Goal: Task Accomplishment & Management: Manage account settings

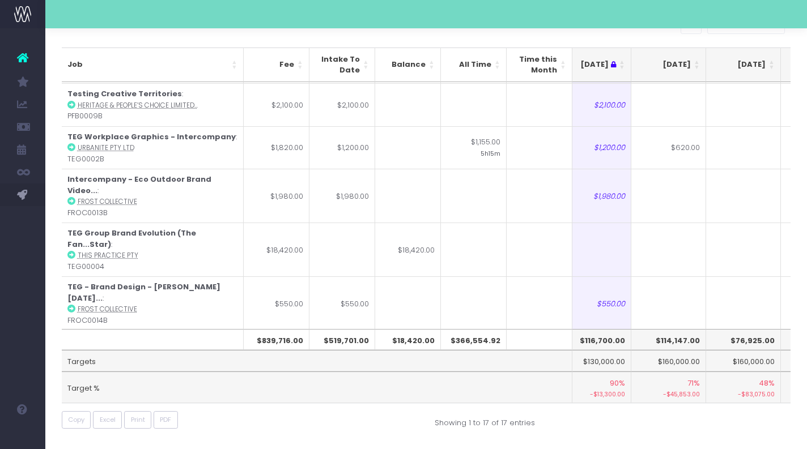
scroll to position [66, 0]
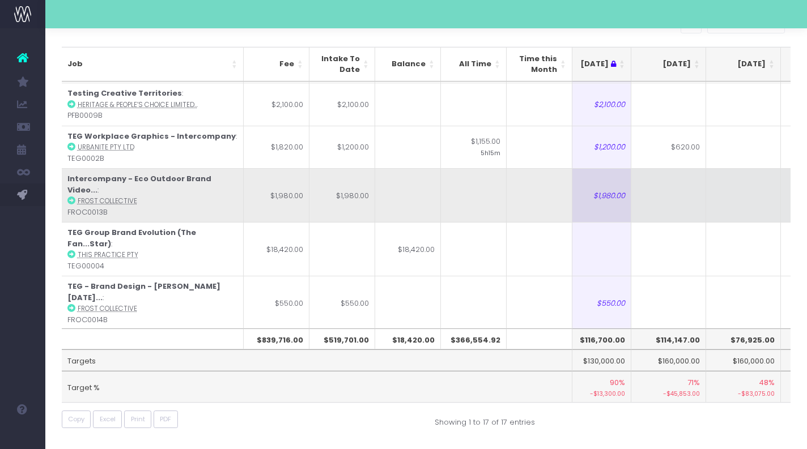
click at [674, 183] on td at bounding box center [668, 195] width 75 height 54
click at [651, 185] on td at bounding box center [668, 195] width 75 height 54
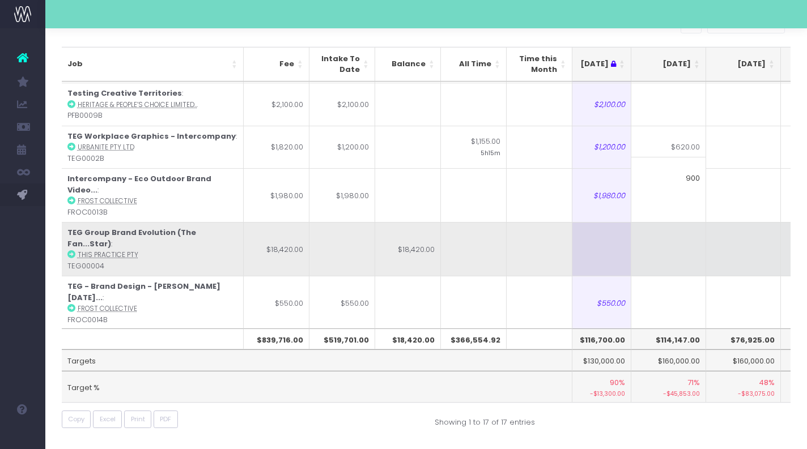
type input "900"
click at [664, 235] on td at bounding box center [668, 249] width 75 height 54
click at [677, 222] on td at bounding box center [668, 249] width 75 height 54
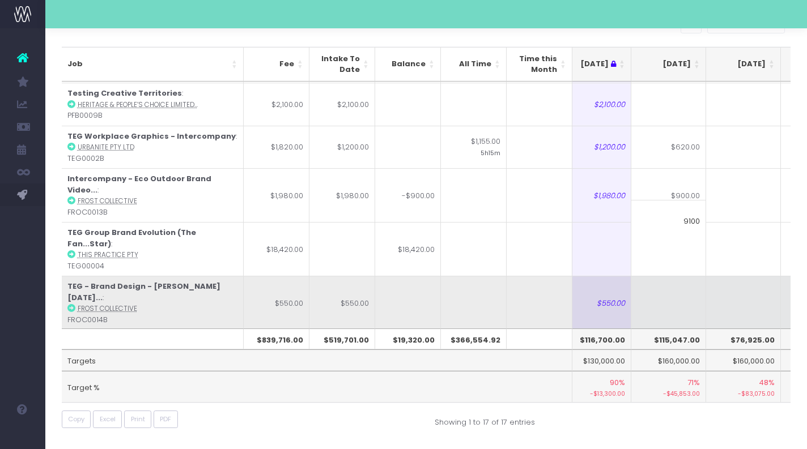
type input "9100"
click at [677, 276] on td at bounding box center [668, 303] width 75 height 54
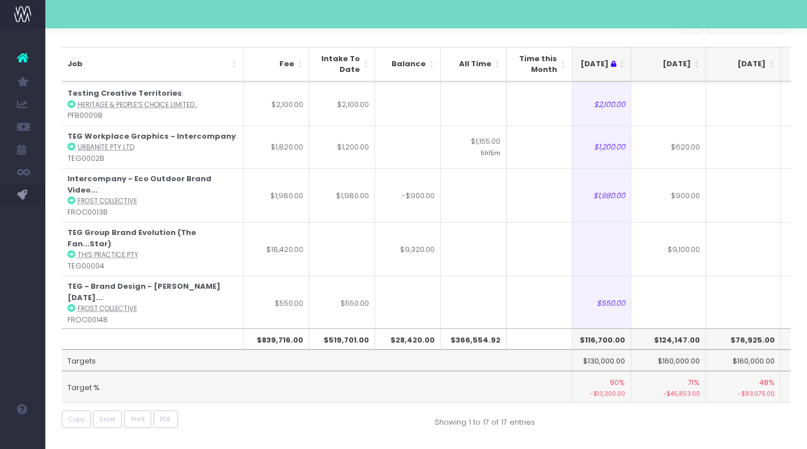
click at [663, 330] on td at bounding box center [668, 357] width 75 height 54
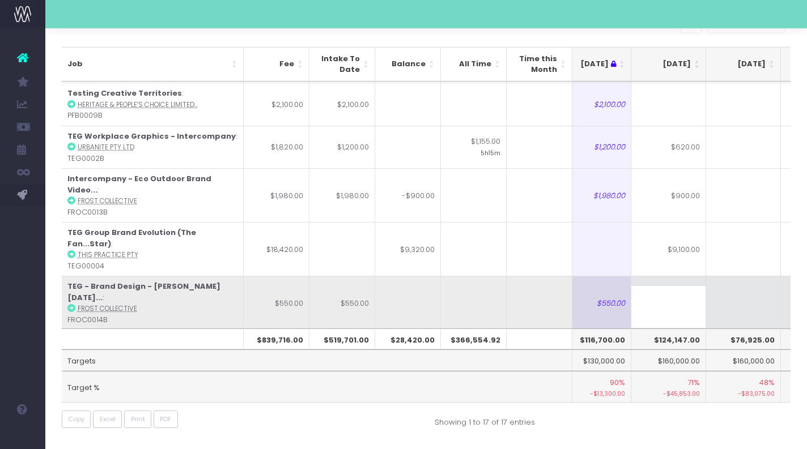
click at [673, 276] on td at bounding box center [668, 303] width 75 height 54
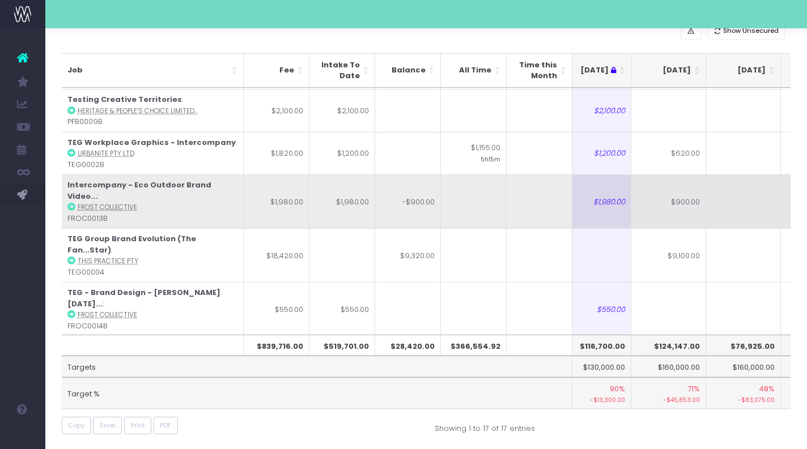
scroll to position [67, 0]
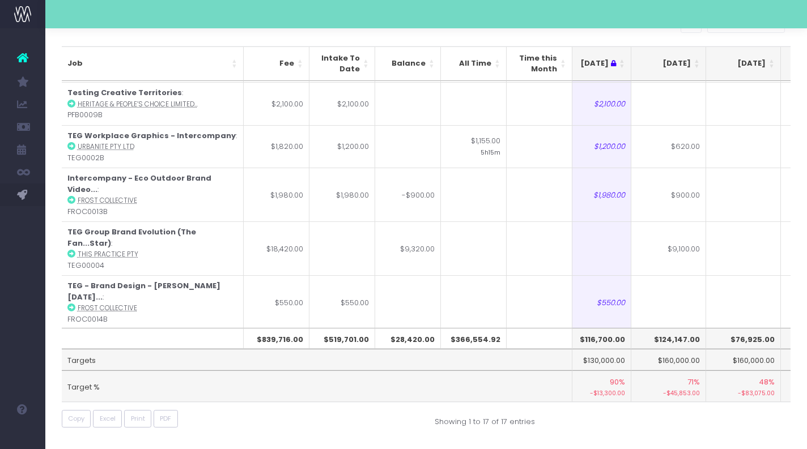
click at [781, 14] on div at bounding box center [426, 14] width 762 height 28
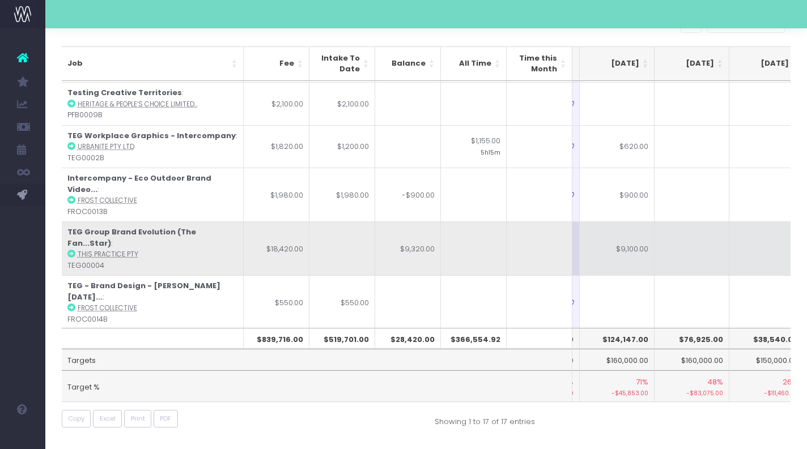
scroll to position [0, 194]
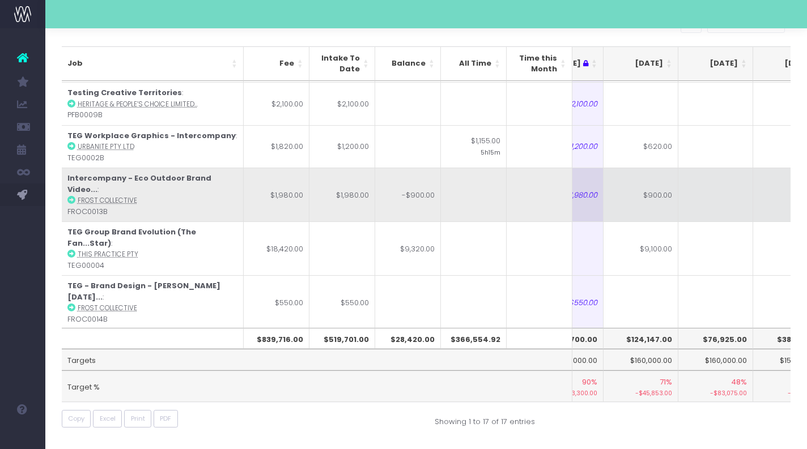
click at [717, 181] on td at bounding box center [715, 195] width 75 height 54
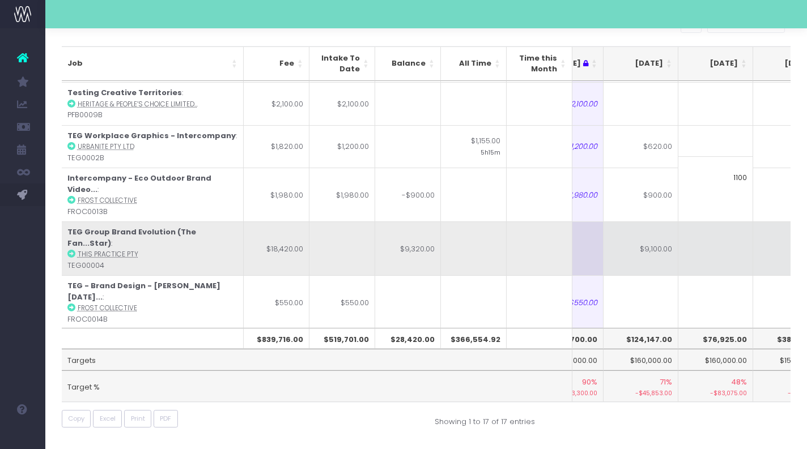
type input "1100"
click at [706, 229] on td at bounding box center [715, 249] width 75 height 54
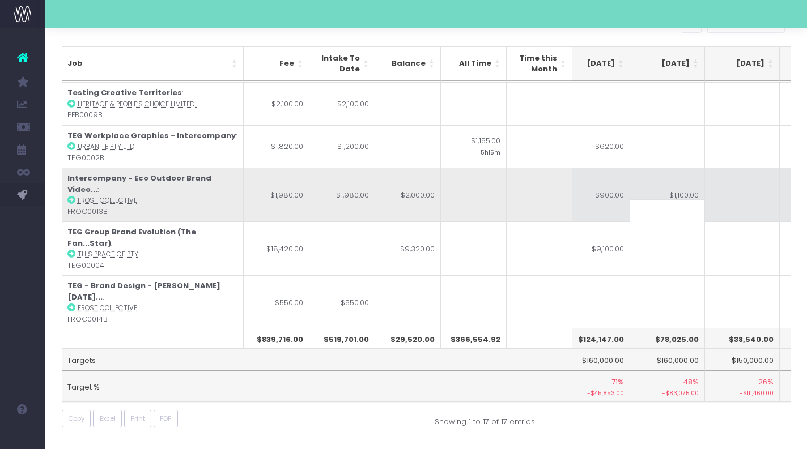
scroll to position [0, 230]
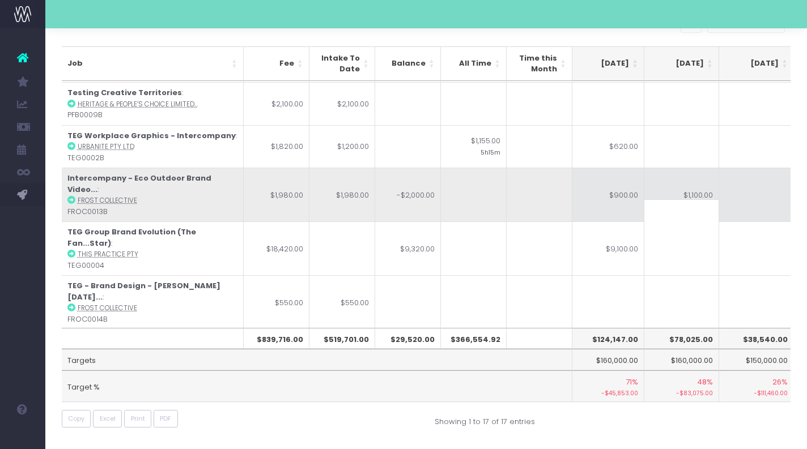
click at [692, 184] on td "$1,100.00" at bounding box center [681, 195] width 75 height 54
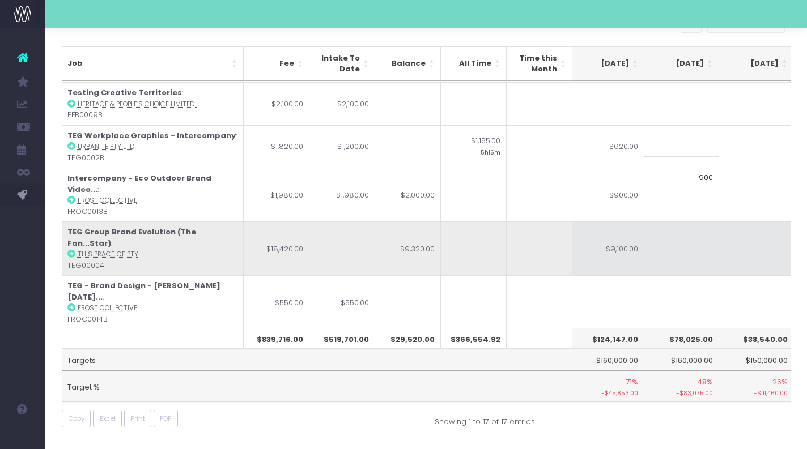
type input "900"
click at [682, 222] on td at bounding box center [681, 249] width 75 height 54
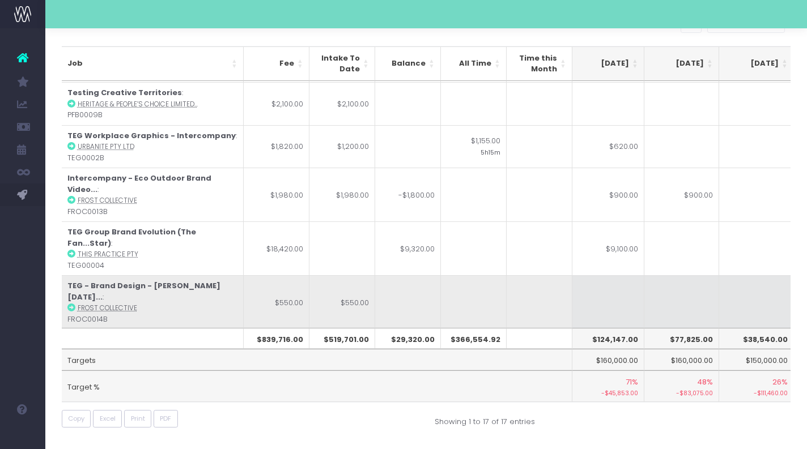
click at [678, 275] on td at bounding box center [681, 302] width 75 height 54
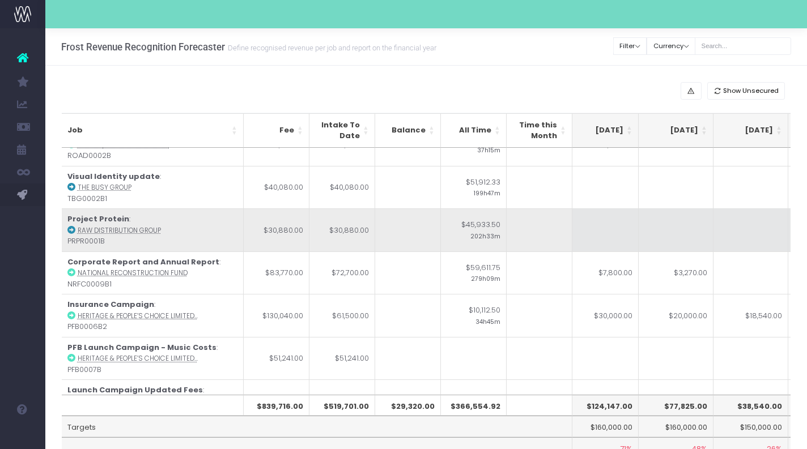
scroll to position [51, 233]
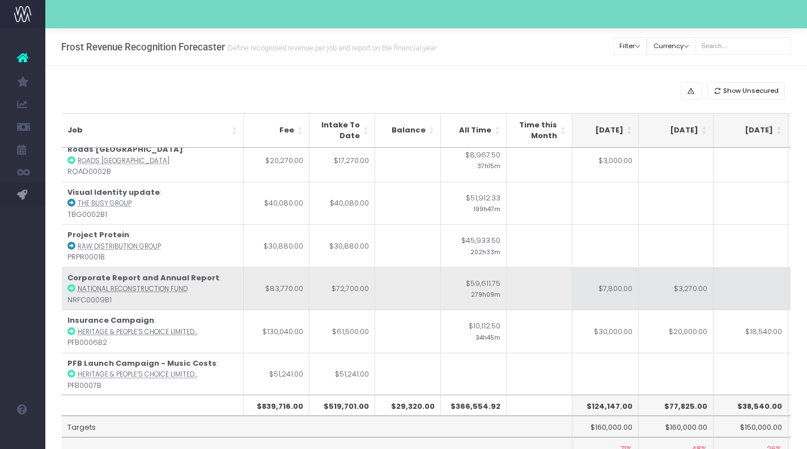
click at [622, 288] on td "$7,800.00" at bounding box center [601, 288] width 75 height 43
click at [677, 296] on td "$3,270.00" at bounding box center [676, 288] width 75 height 43
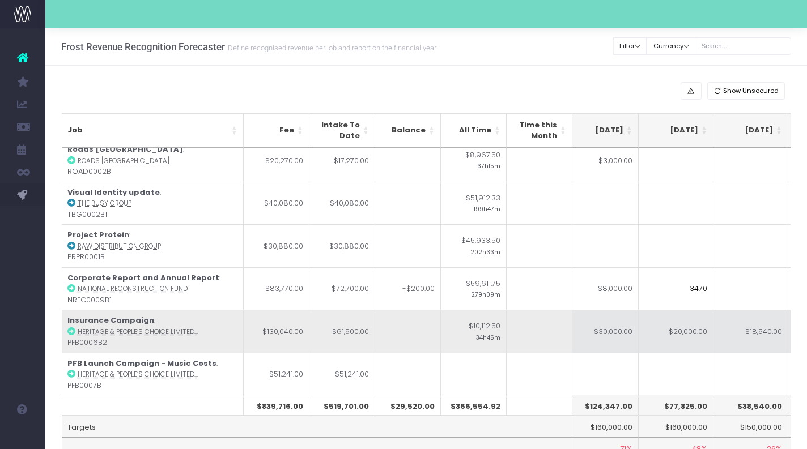
click at [675, 331] on td "$20,000.00" at bounding box center [676, 331] width 75 height 43
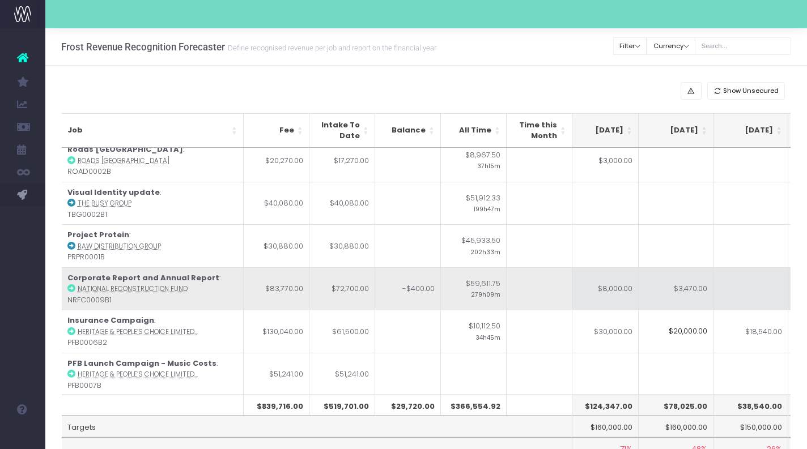
click at [623, 290] on td "$8,000.00" at bounding box center [601, 288] width 75 height 43
click at [686, 289] on td "$3,470.00" at bounding box center [676, 288] width 75 height 43
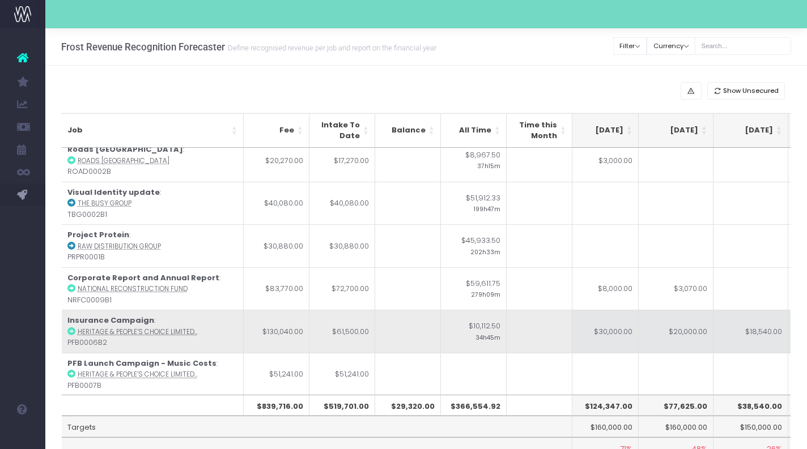
click at [590, 344] on td "$30,000.00" at bounding box center [601, 331] width 75 height 43
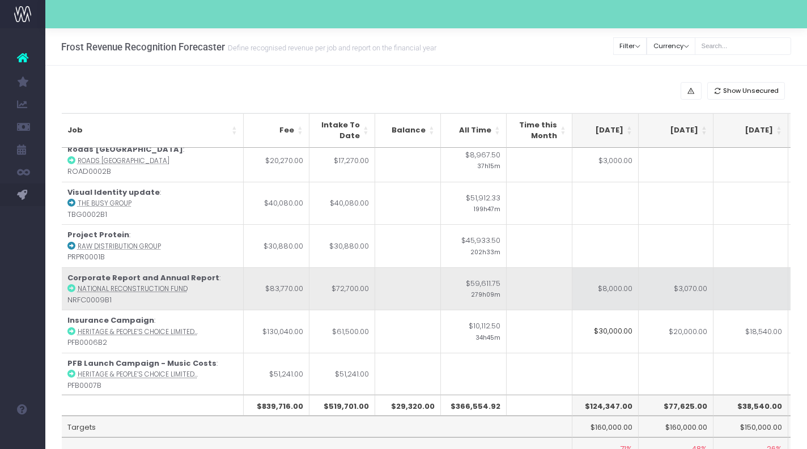
click at [602, 287] on td "$8,000.00" at bounding box center [601, 288] width 75 height 43
click at [693, 297] on td "$3,070.00" at bounding box center [676, 288] width 75 height 43
click at [603, 297] on td "$8,500.00" at bounding box center [601, 288] width 75 height 43
click at [674, 300] on td "$3,070.00" at bounding box center [676, 288] width 75 height 43
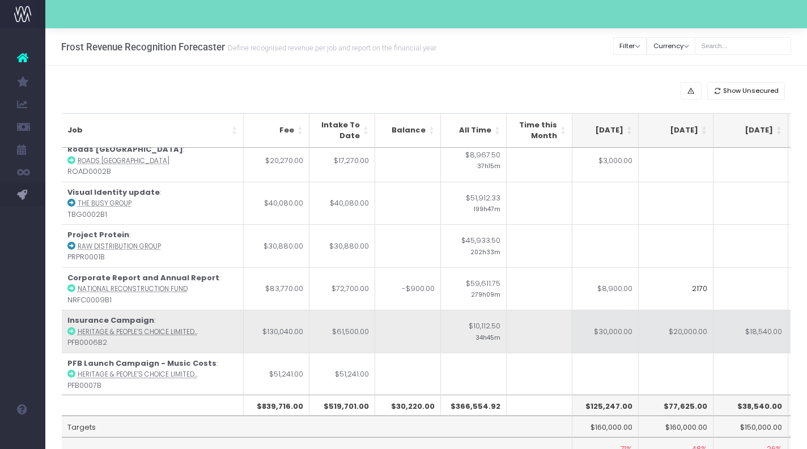
click at [687, 330] on td "$20,000.00" at bounding box center [676, 331] width 75 height 43
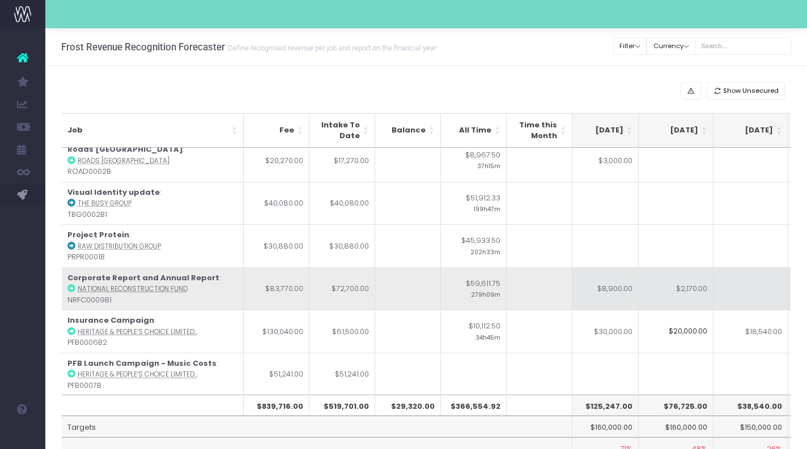
click at [607, 287] on td "$8,900.00" at bounding box center [601, 288] width 75 height 43
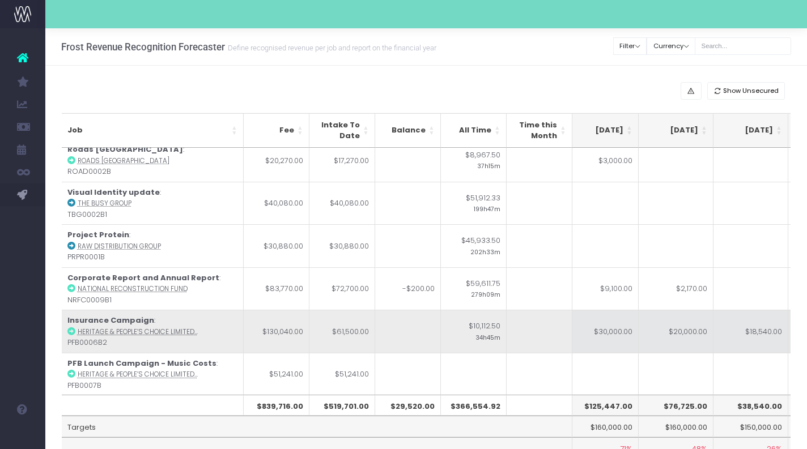
click at [673, 316] on td "$20,000.00" at bounding box center [676, 331] width 75 height 43
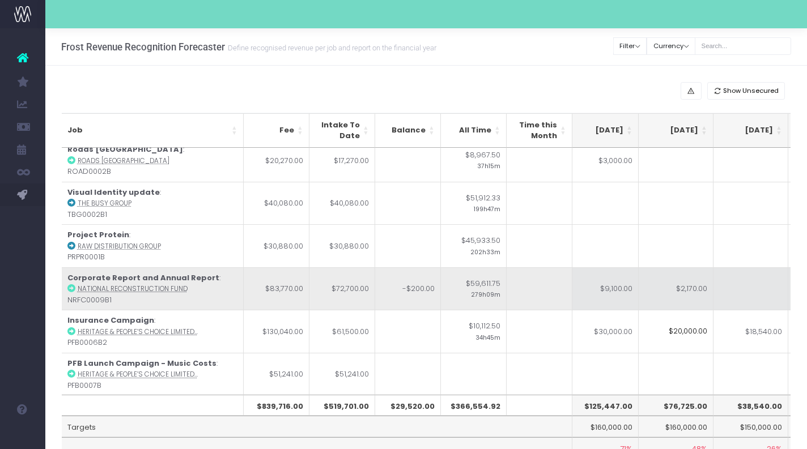
click at [681, 292] on td "$2,170.00" at bounding box center [676, 288] width 75 height 43
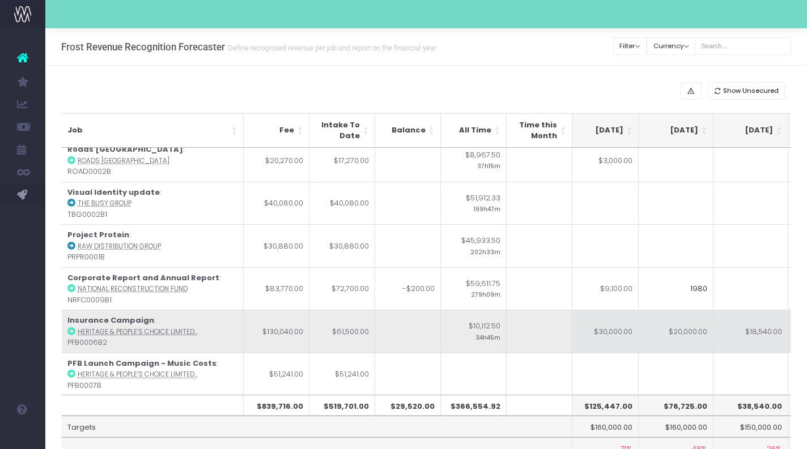
click at [701, 339] on td "$20,000.00" at bounding box center [676, 331] width 75 height 43
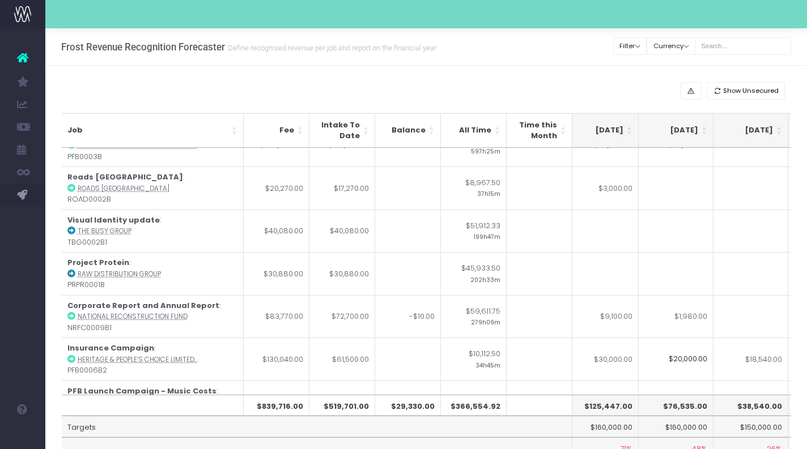
scroll to position [0, 233]
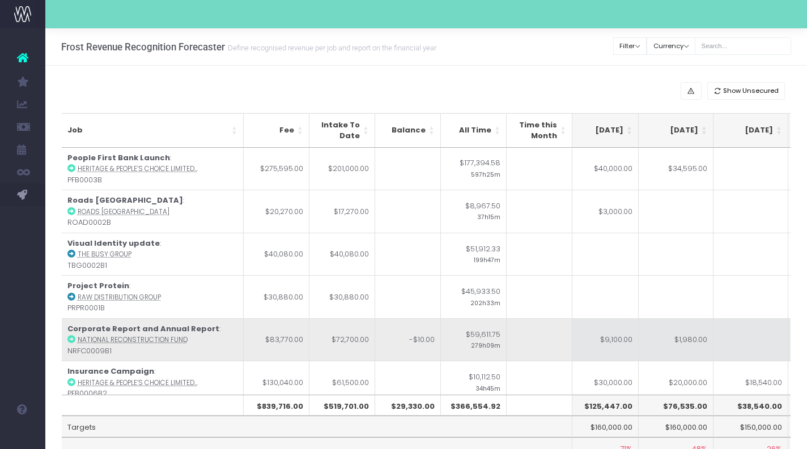
click at [609, 339] on td "$9,100.00" at bounding box center [601, 339] width 75 height 43
click at [682, 352] on td "$1,980.00" at bounding box center [676, 339] width 75 height 43
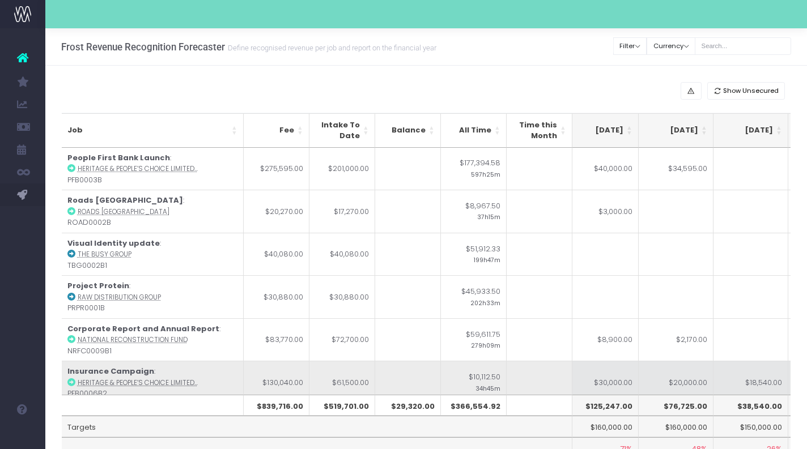
click at [669, 380] on td "$20,000.00" at bounding box center [676, 382] width 75 height 43
type input "$20,000.00"
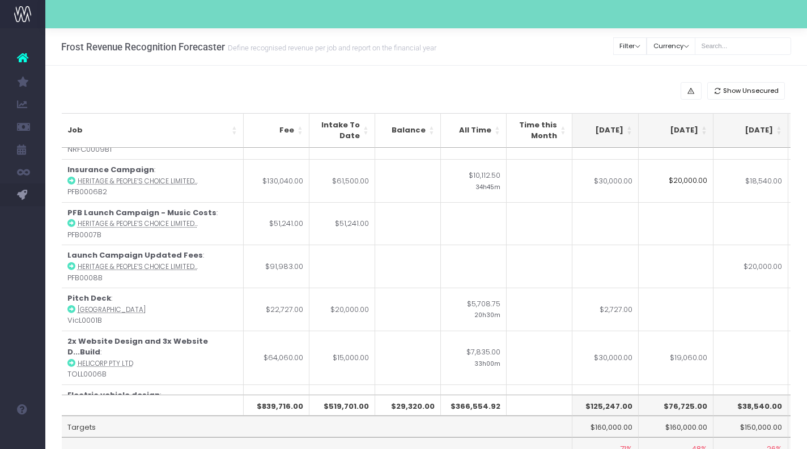
scroll to position [122, 233]
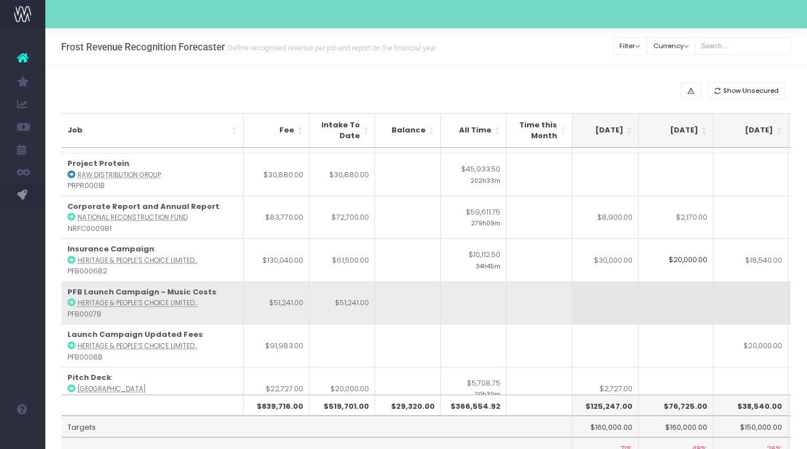
click at [673, 306] on td at bounding box center [676, 303] width 75 height 43
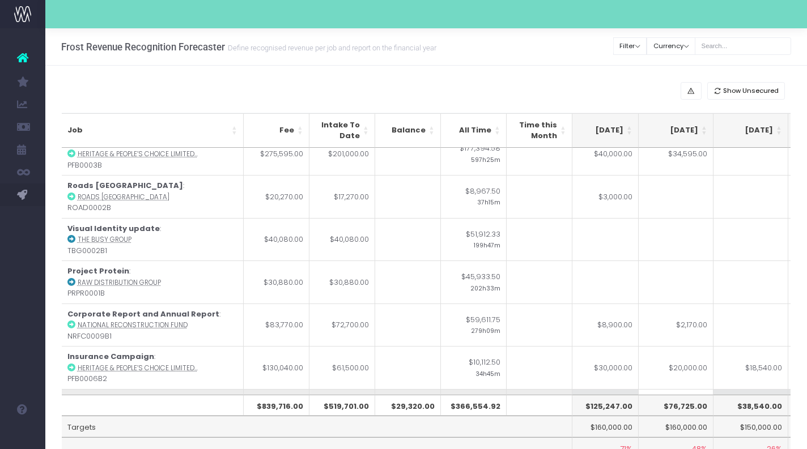
scroll to position [0, 233]
